Goal: Information Seeking & Learning: Learn about a topic

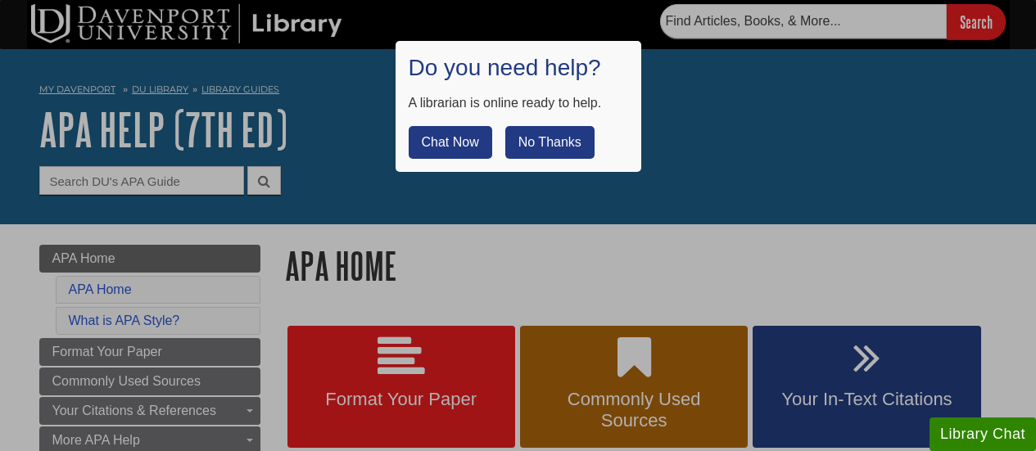
click at [586, 154] on button "No Thanks" at bounding box center [549, 142] width 89 height 33
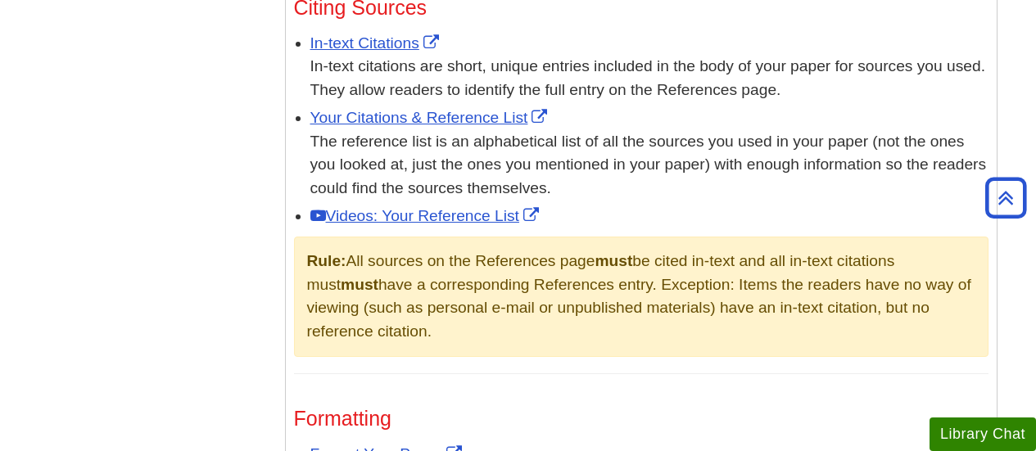
scroll to position [1005, 0]
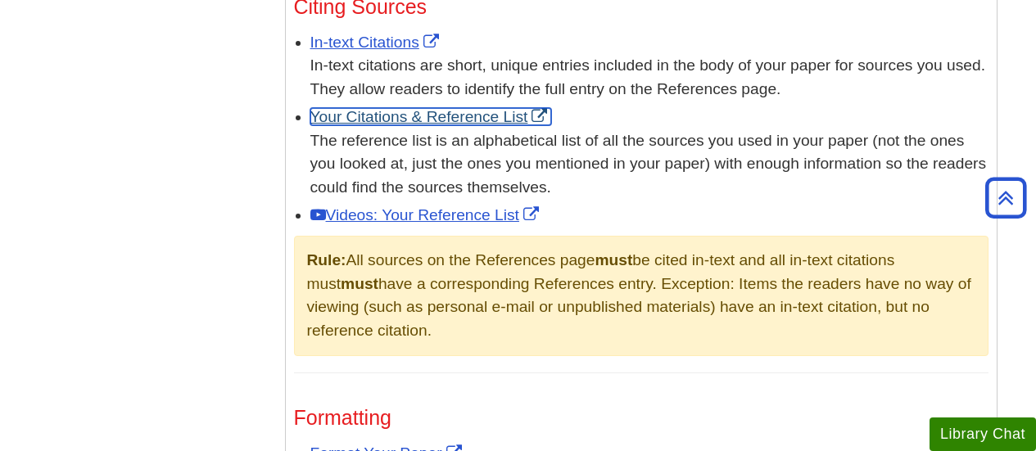
click at [493, 108] on link "Your Citations & Reference List" at bounding box center [431, 116] width 242 height 17
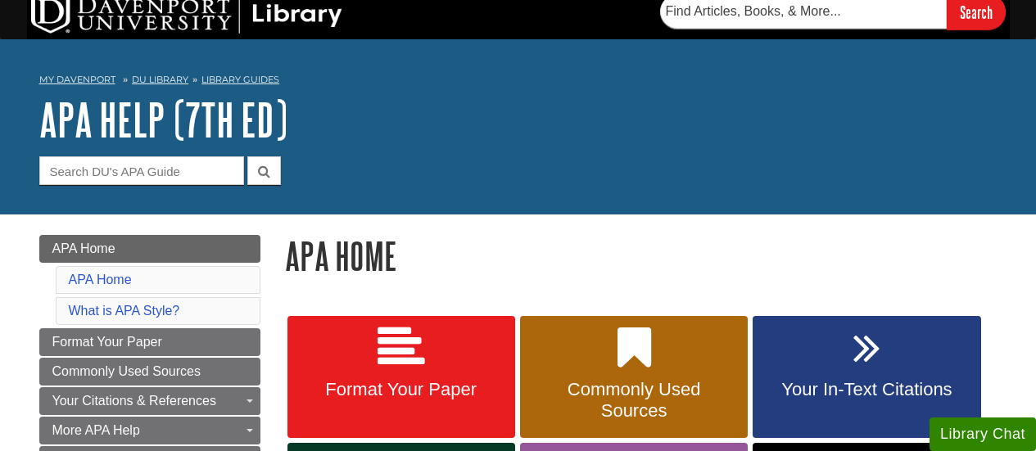
scroll to position [0, 0]
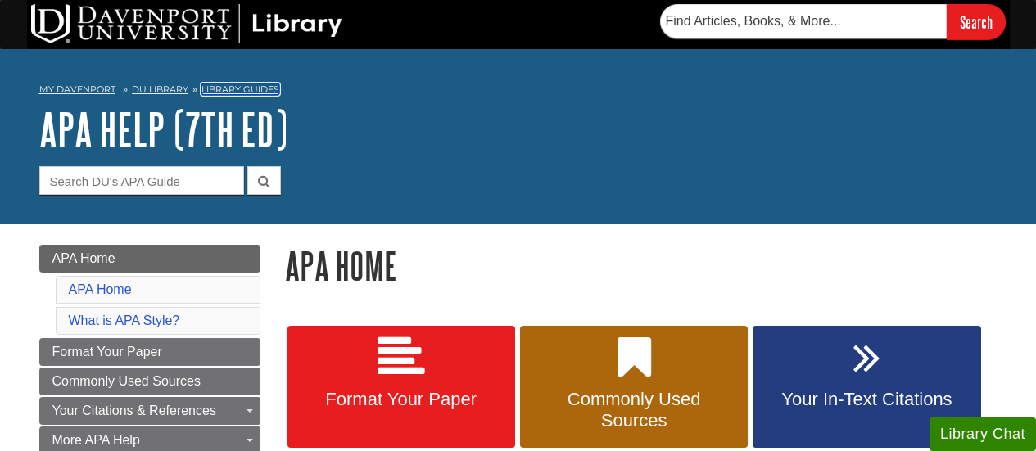
click at [270, 88] on link "Library Guides" at bounding box center [240, 89] width 78 height 11
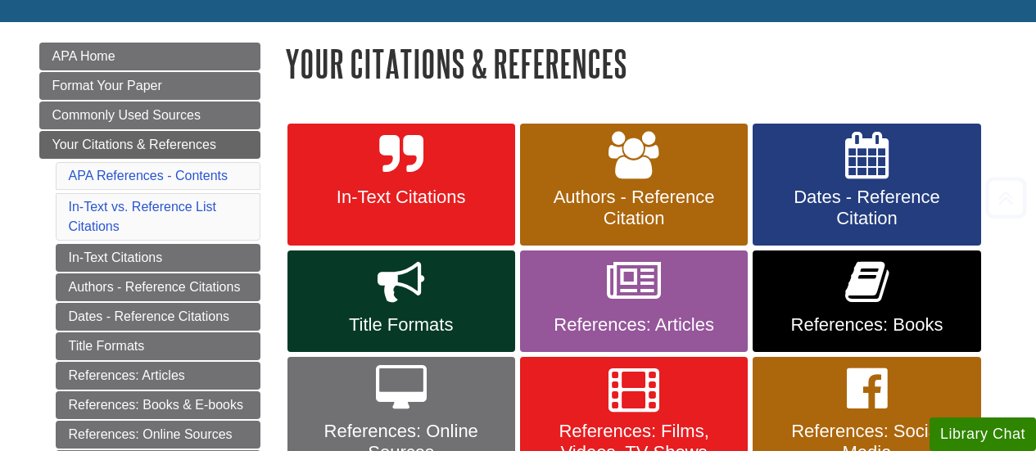
scroll to position [203, 0]
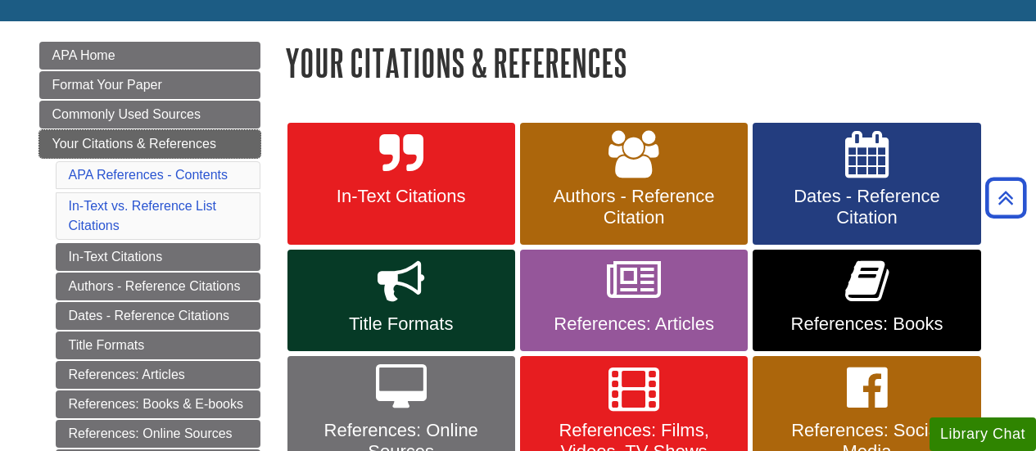
click at [228, 143] on link "Your Citations & References" at bounding box center [149, 144] width 221 height 28
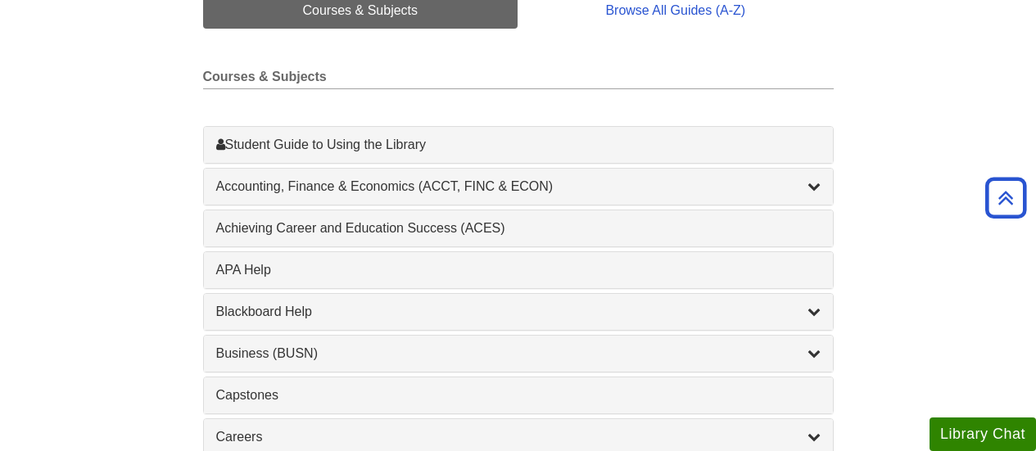
scroll to position [449, 0]
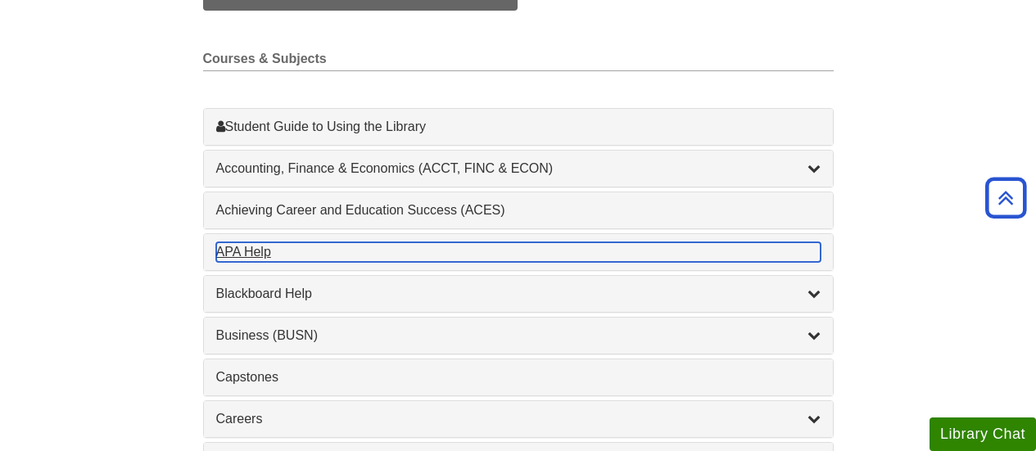
click at [815, 246] on div "APA Help , 1 guides" at bounding box center [518, 252] width 604 height 20
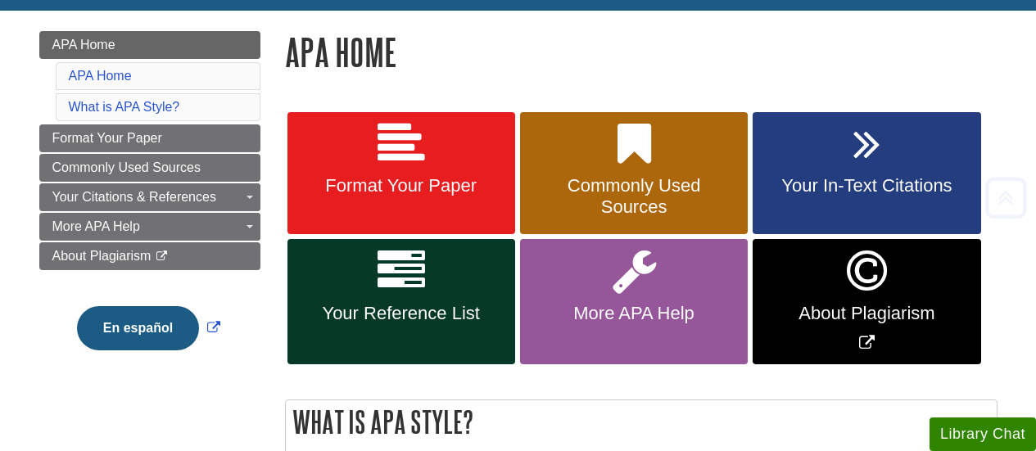
scroll to position [239, 0]
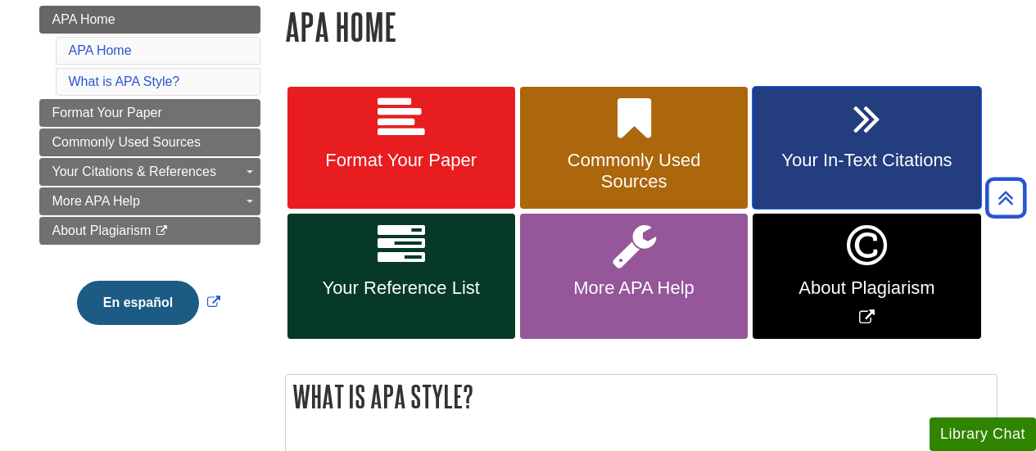
click at [933, 130] on link "Your In-Text Citations" at bounding box center [866, 148] width 228 height 123
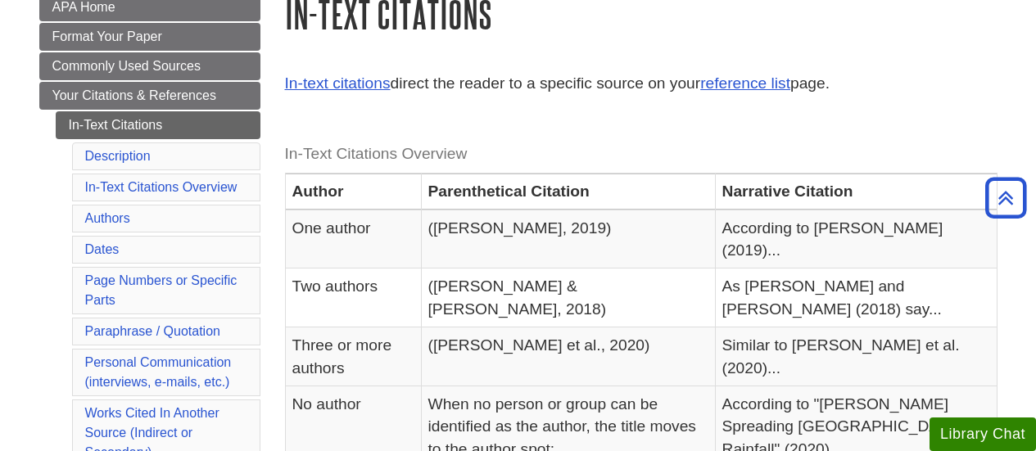
scroll to position [242, 0]
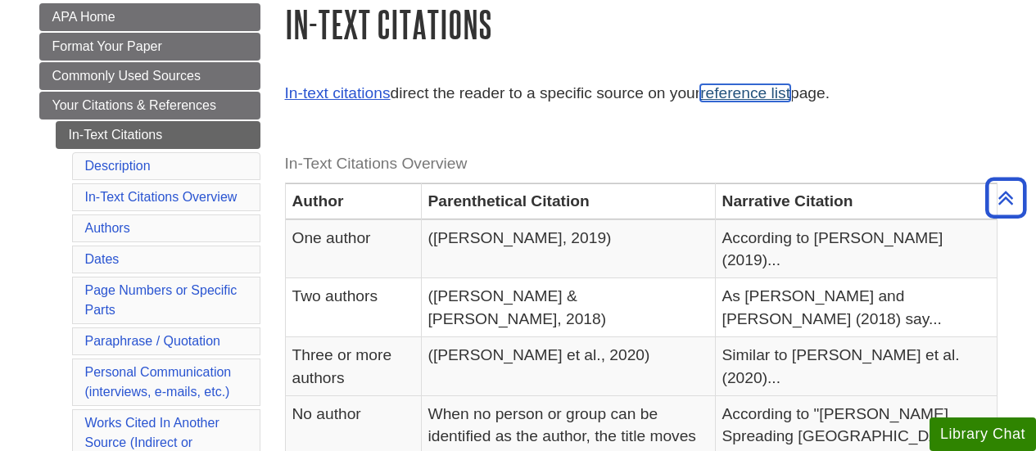
click at [756, 90] on link "reference list" at bounding box center [745, 92] width 90 height 17
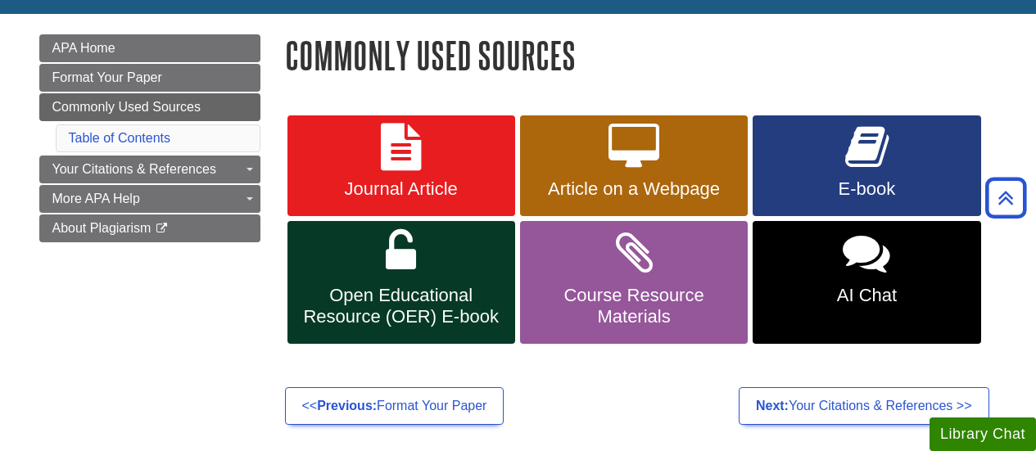
scroll to position [207, 0]
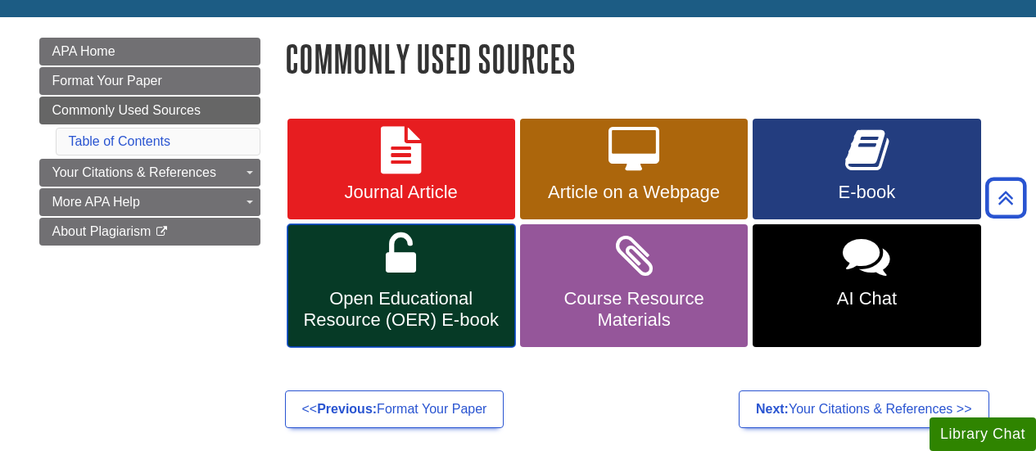
click at [476, 310] on span "Open Educational Resource (OER) E-book" at bounding box center [401, 309] width 203 height 43
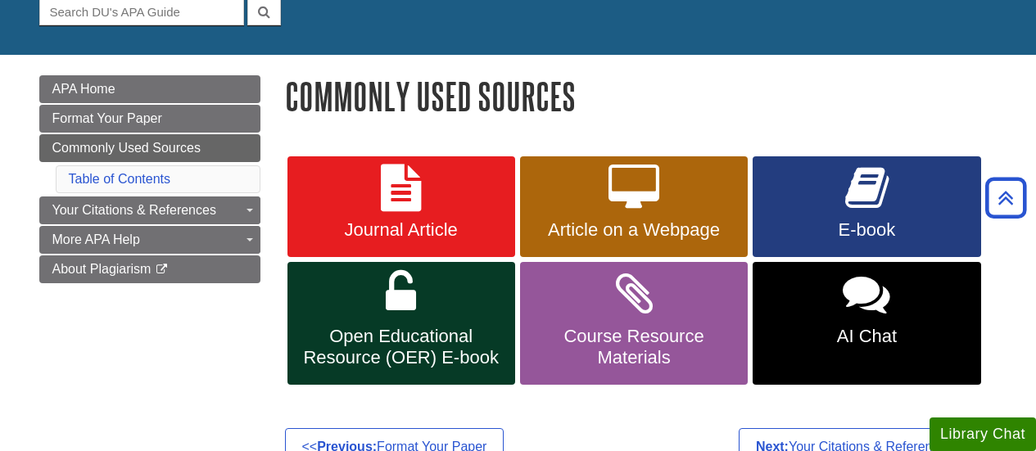
scroll to position [162, 0]
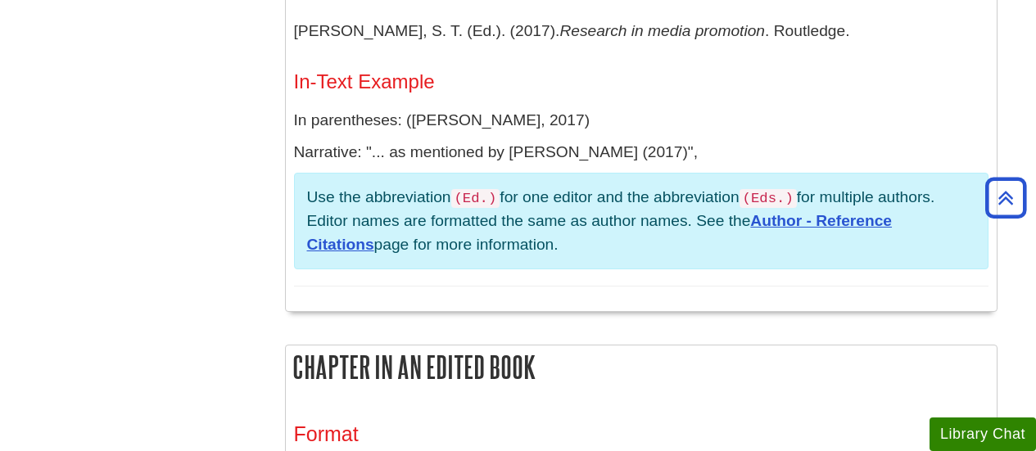
scroll to position [1682, 0]
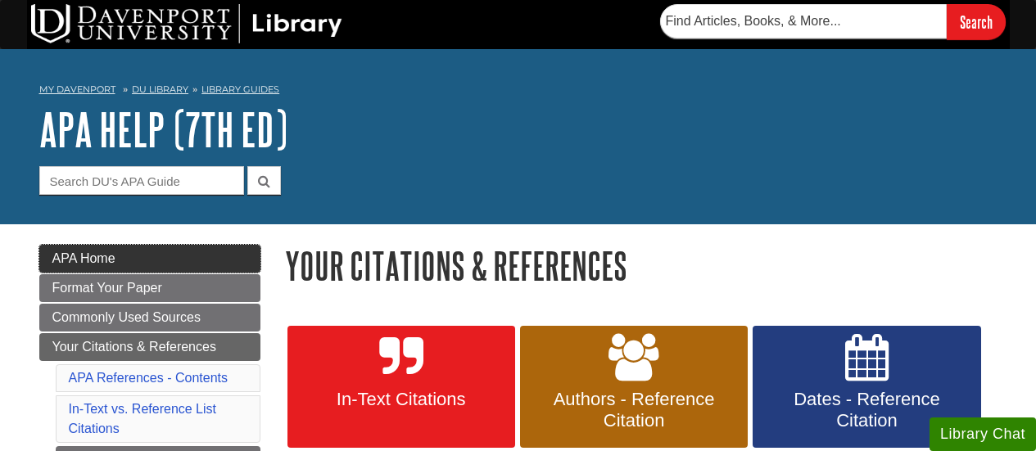
click at [205, 271] on link "APA Home" at bounding box center [149, 259] width 221 height 28
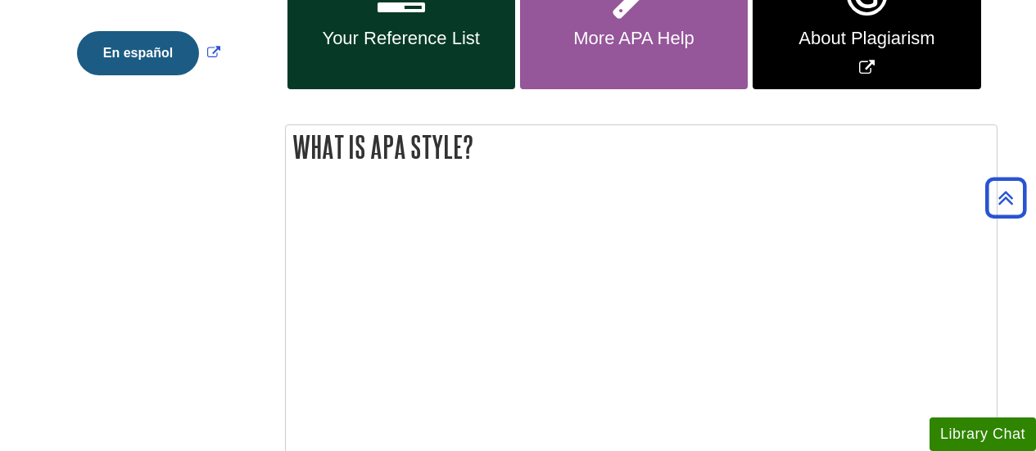
scroll to position [490, 0]
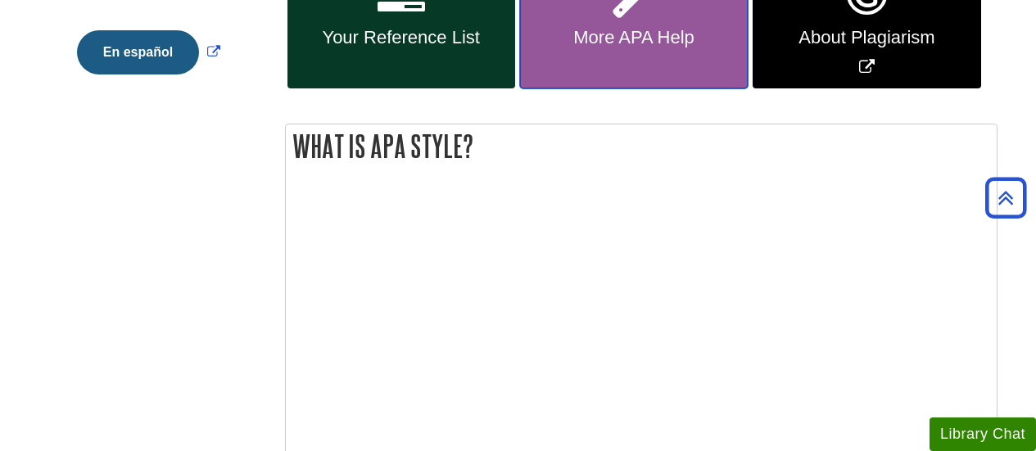
click at [702, 47] on link "More APA Help" at bounding box center [634, 25] width 228 height 125
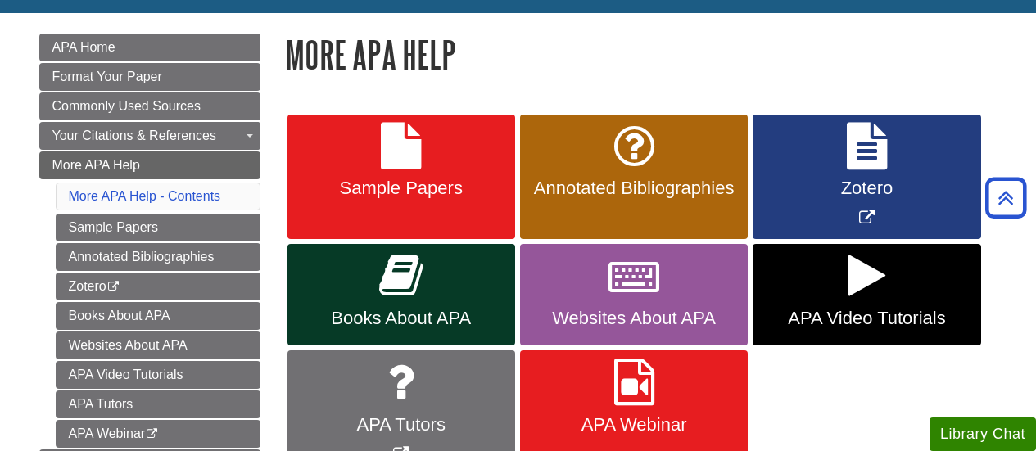
scroll to position [210, 0]
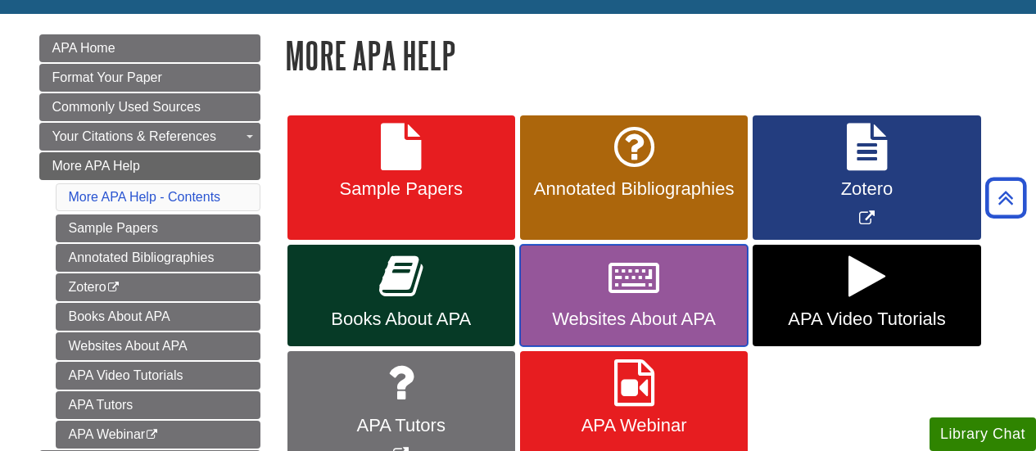
click at [615, 293] on icon at bounding box center [633, 276] width 51 height 47
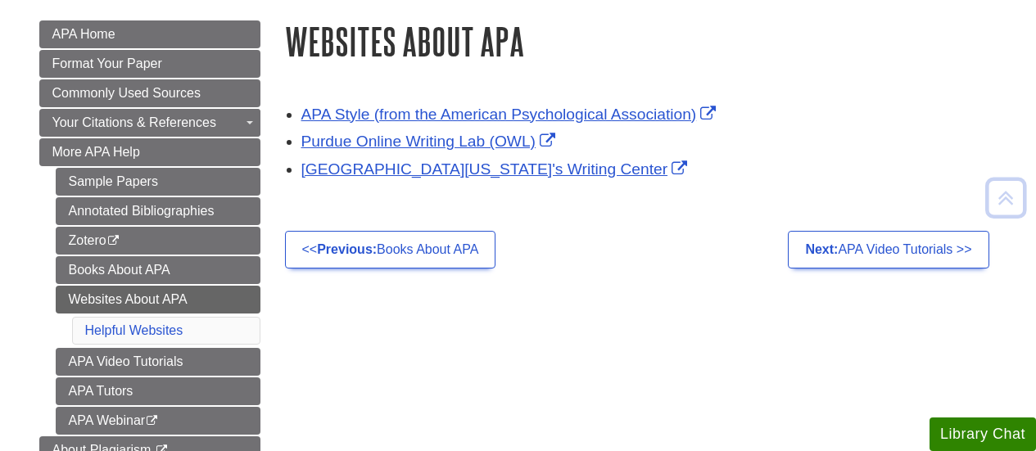
scroll to position [227, 0]
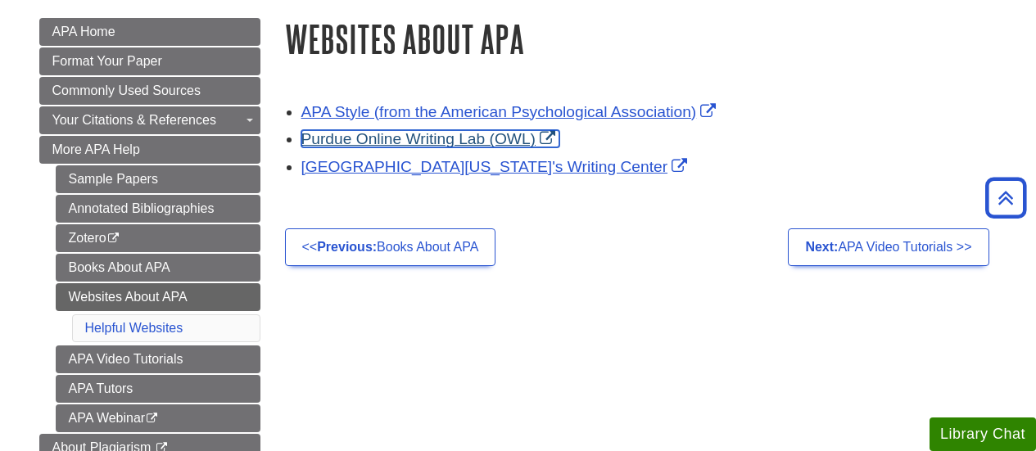
click at [512, 147] on link "Purdue Online Writing Lab (OWL)" at bounding box center [430, 138] width 259 height 17
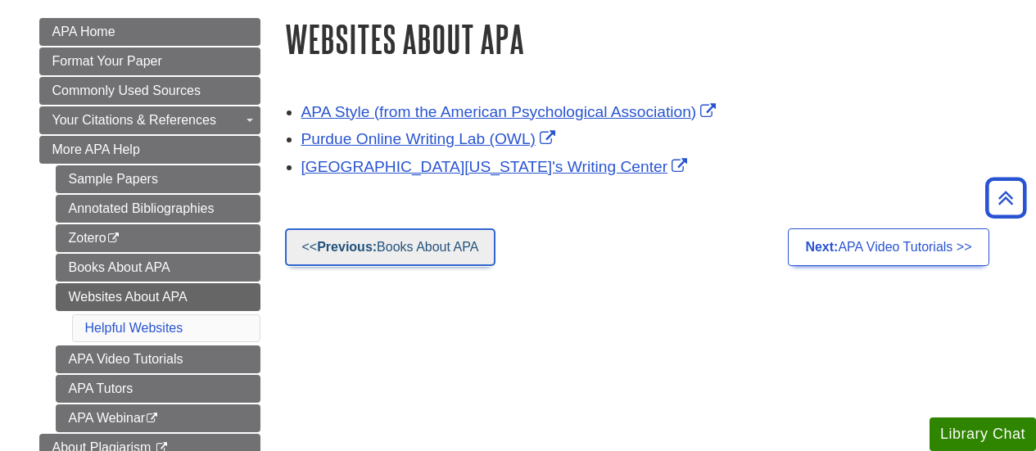
click at [466, 251] on link "<< Previous: Books About APA" at bounding box center [390, 247] width 211 height 38
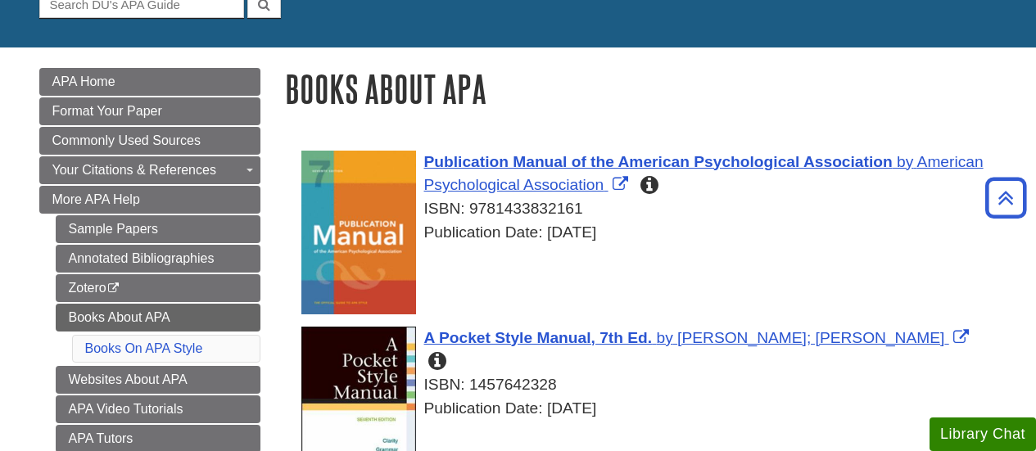
scroll to position [176, 0]
